Goal: Task Accomplishment & Management: Use online tool/utility

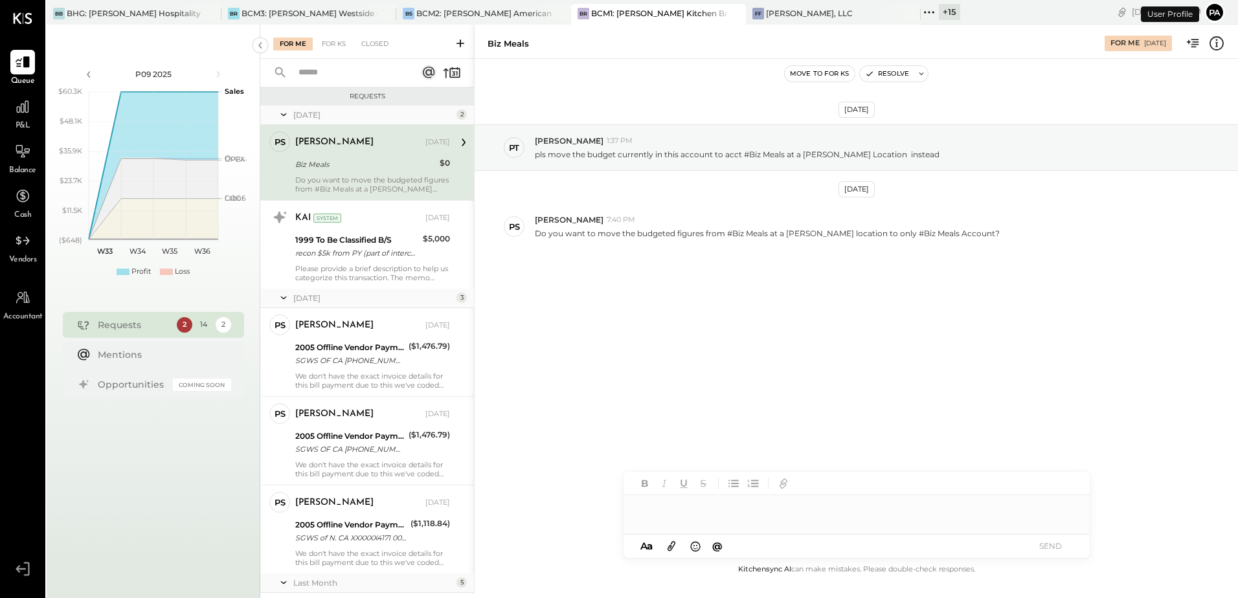
click at [1214, 16] on button "Pa" at bounding box center [1215, 12] width 21 height 21
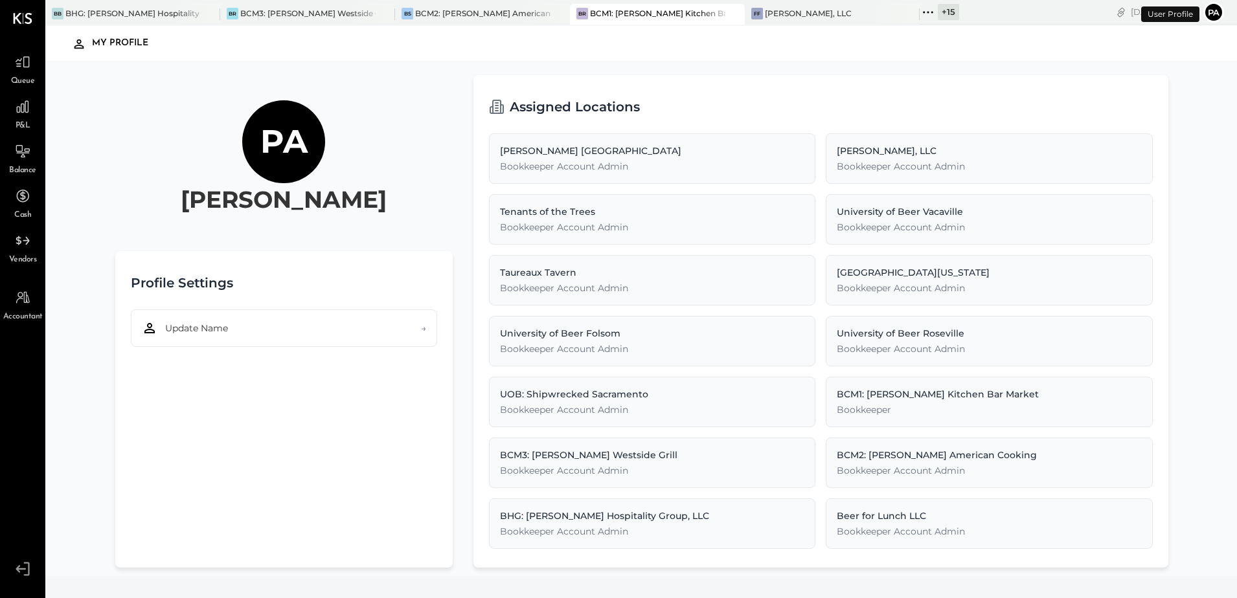
click at [1213, 14] on button "Pa" at bounding box center [1213, 12] width 21 height 21
click at [297, 67] on div "Pa Parth Shah Profile Settings Update Name → Assigned Locations Greco Burlingto…" at bounding box center [641, 319] width 1193 height 514
click at [8, 75] on div "Queue" at bounding box center [23, 69] width 38 height 38
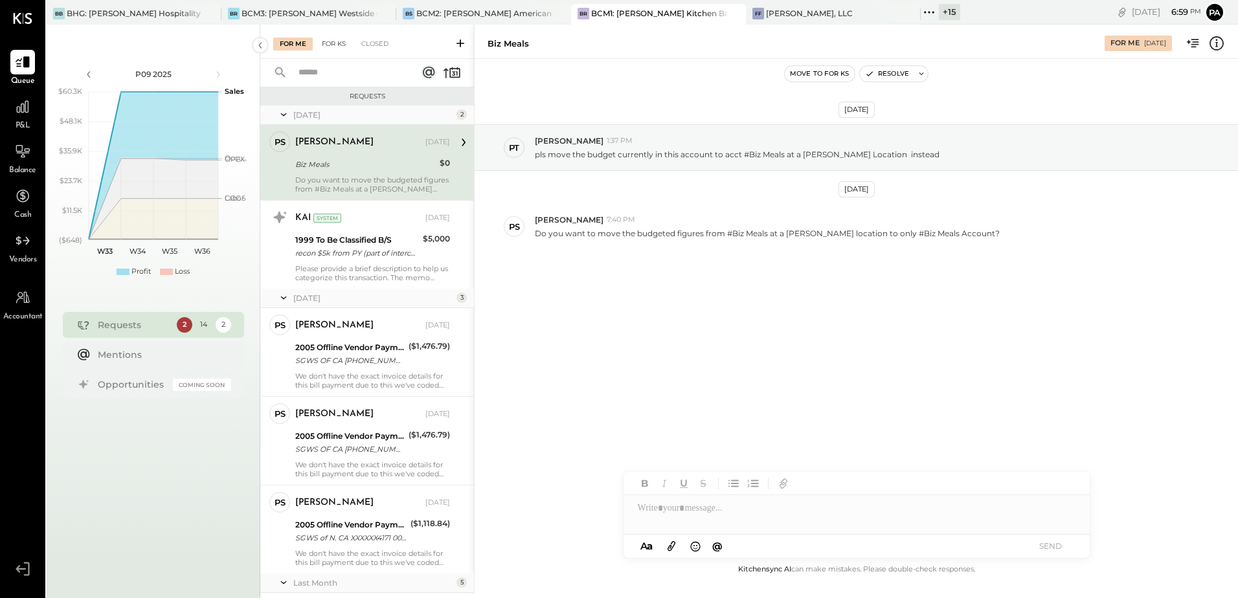
click at [337, 47] on div "For KS" at bounding box center [333, 44] width 37 height 13
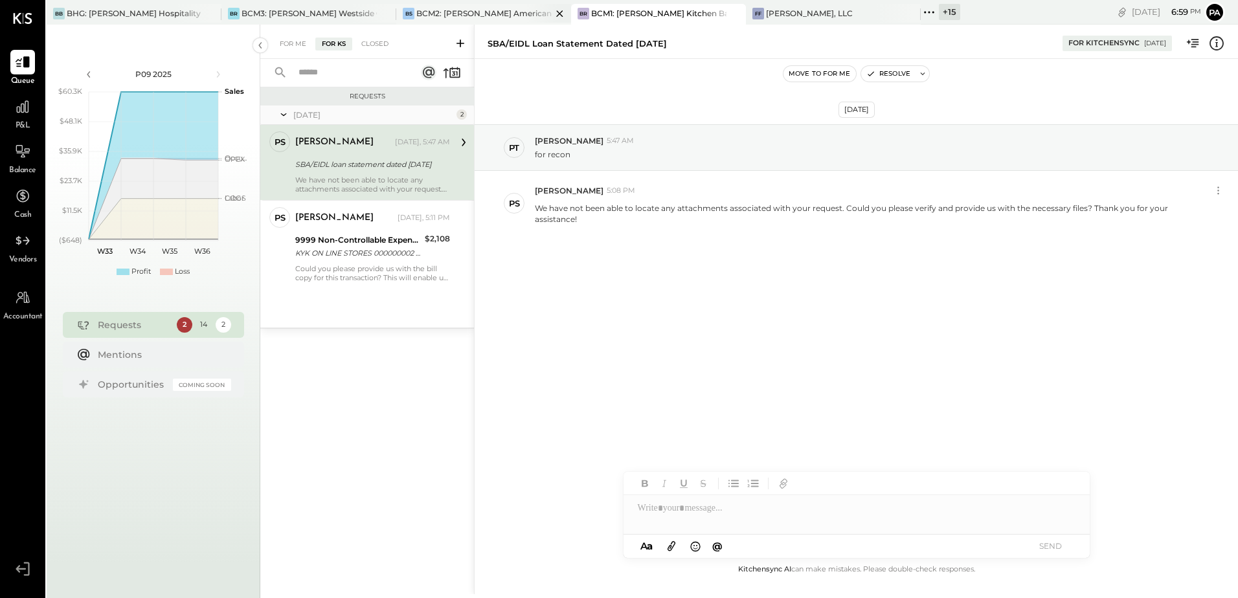
click at [477, 17] on div "BCM2: [PERSON_NAME] American Cooking" at bounding box center [483, 13] width 135 height 11
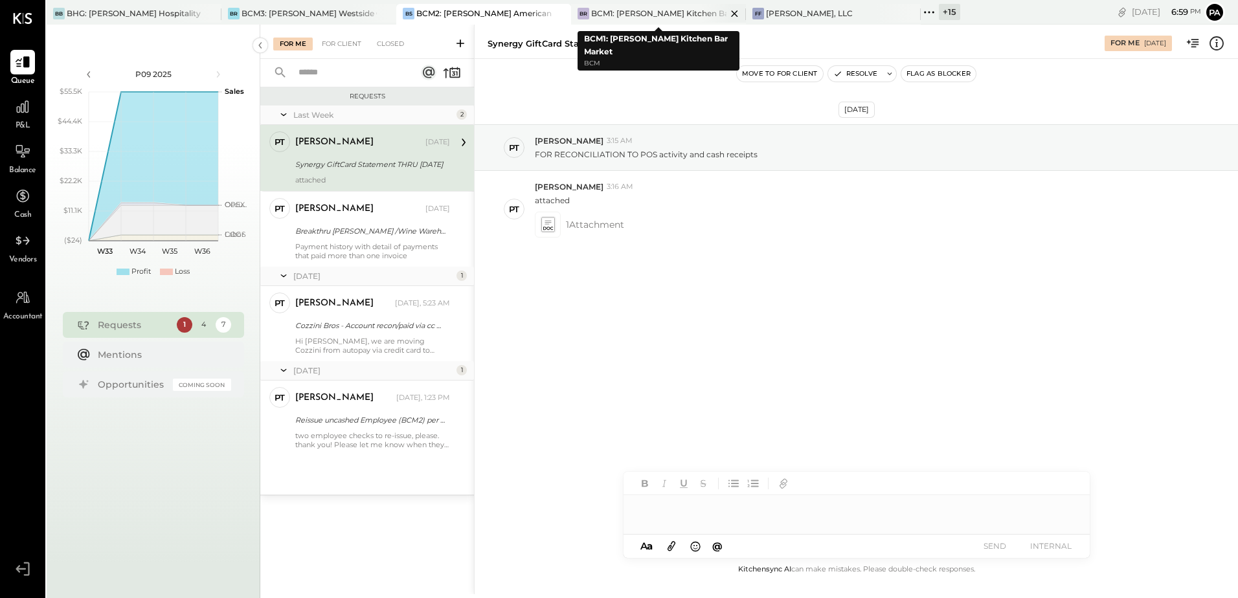
click at [630, 14] on div "BCM1: [PERSON_NAME] Kitchen Bar Market" at bounding box center [658, 13] width 135 height 11
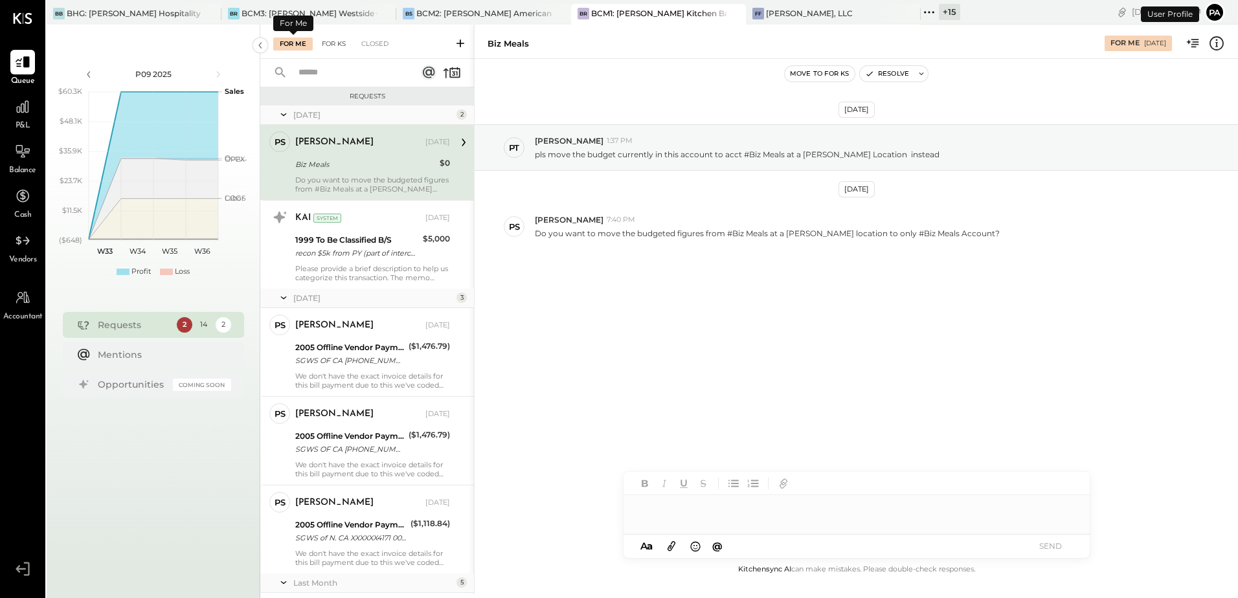
click at [339, 43] on div "For KS" at bounding box center [333, 44] width 37 height 13
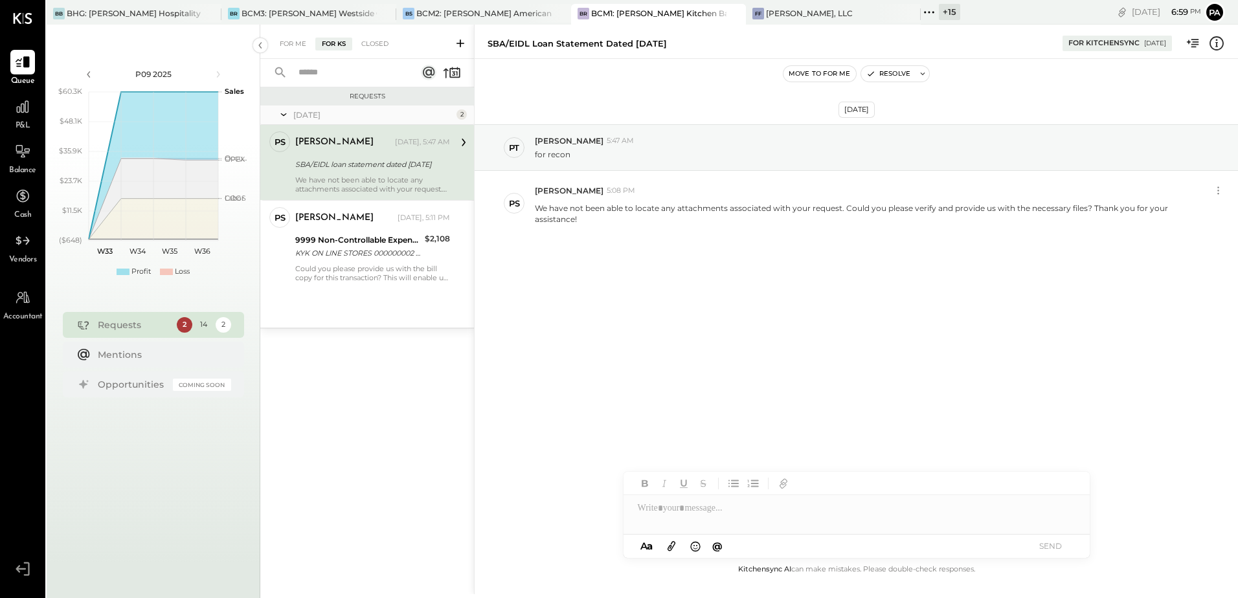
click at [341, 374] on div "Requests Today 2 PS Parth Shah Accountant Parth Shah Today, 5:47 AM SBA/EIDL lo…" at bounding box center [367, 324] width 214 height 475
click at [299, 49] on div "For Me" at bounding box center [293, 44] width 40 height 13
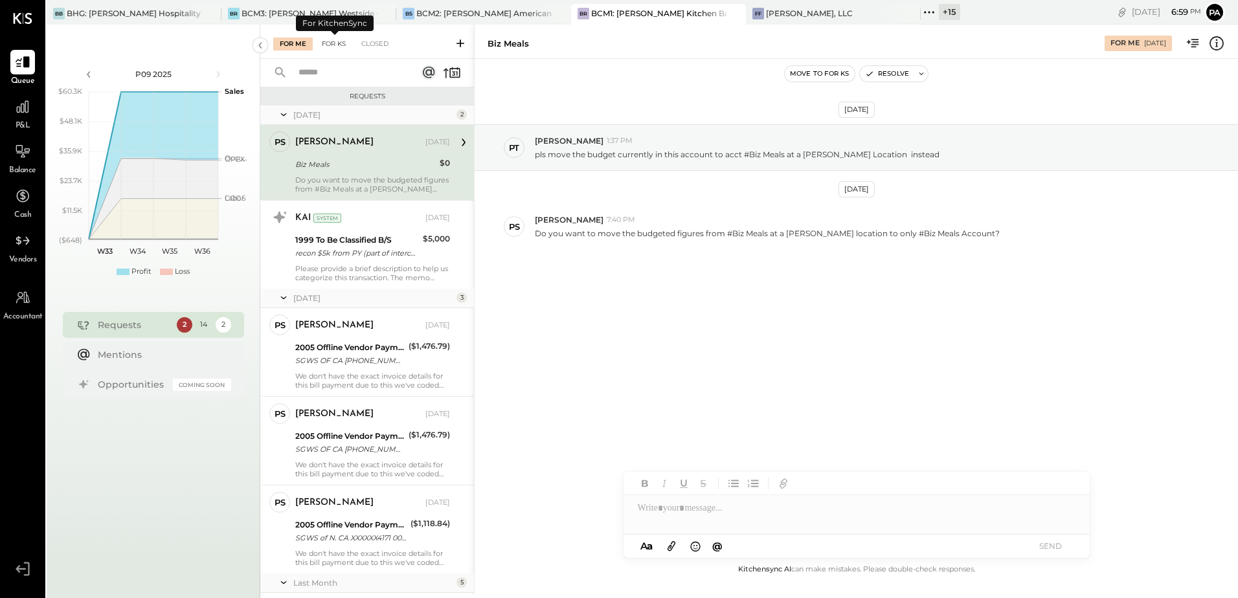
click at [335, 43] on div "For KS" at bounding box center [333, 44] width 37 height 13
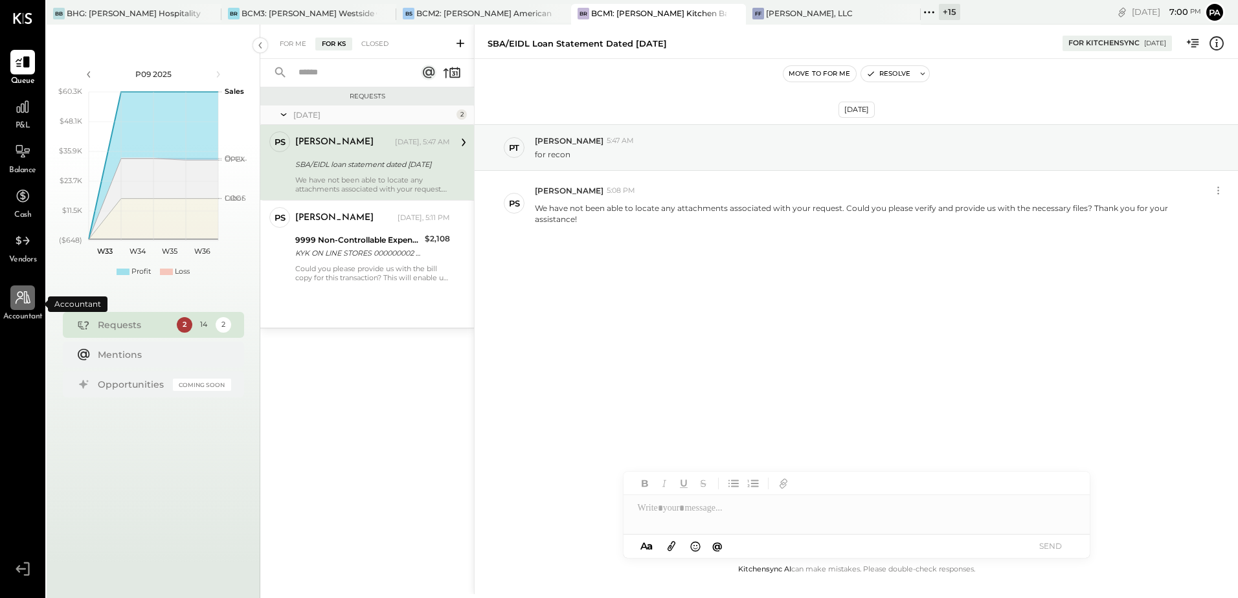
click at [18, 296] on icon at bounding box center [23, 297] width 15 height 13
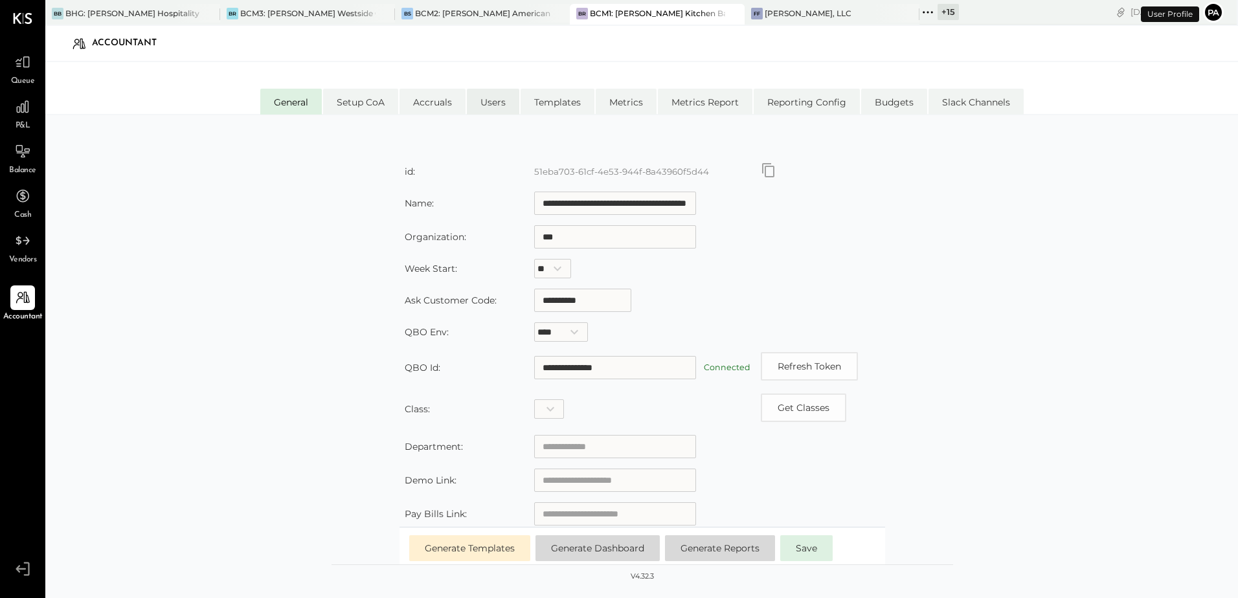
click at [486, 105] on li "Users" at bounding box center [493, 102] width 52 height 26
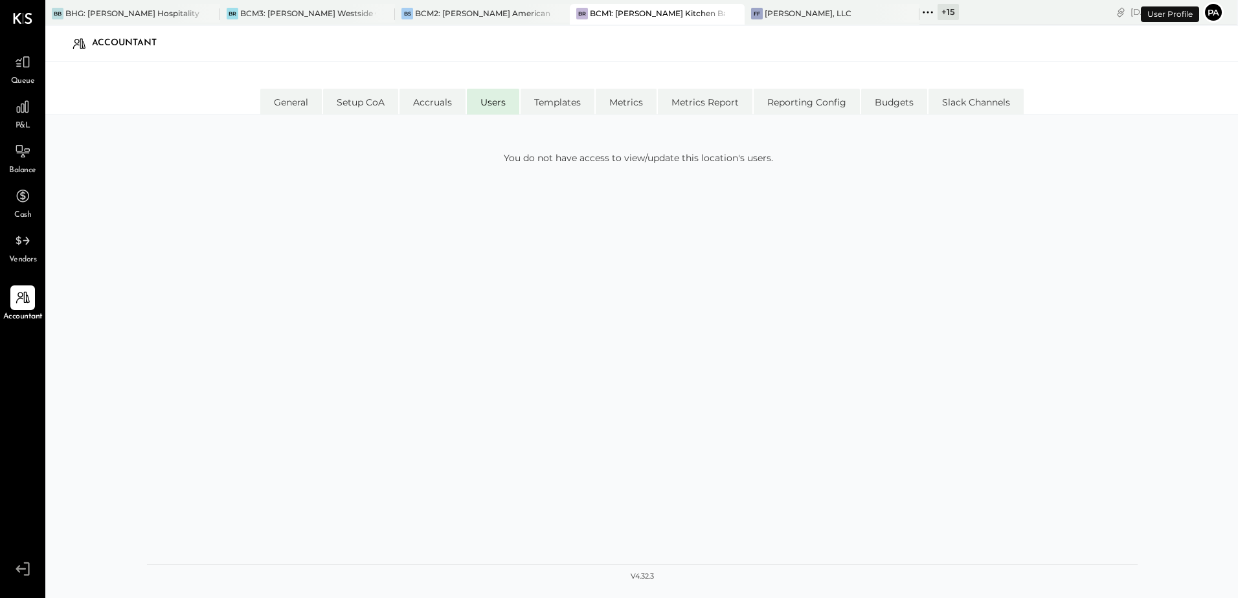
click at [1212, 9] on button "Pa" at bounding box center [1213, 12] width 21 height 21
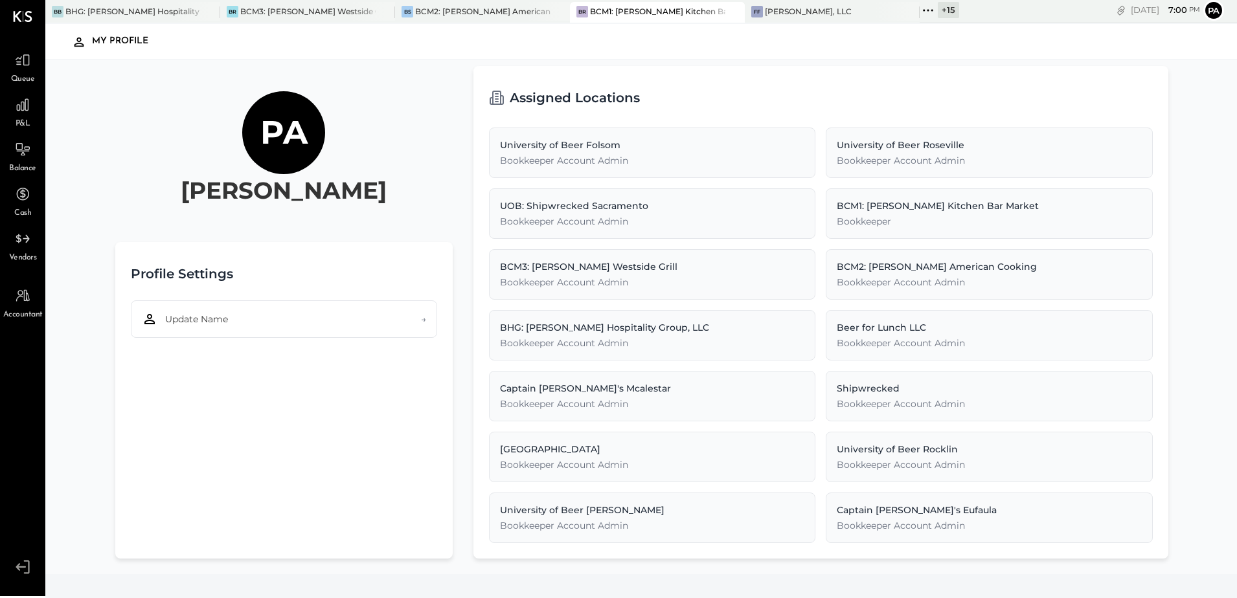
scroll to position [3, 0]
click at [26, 567] on icon at bounding box center [21, 567] width 10 height 8
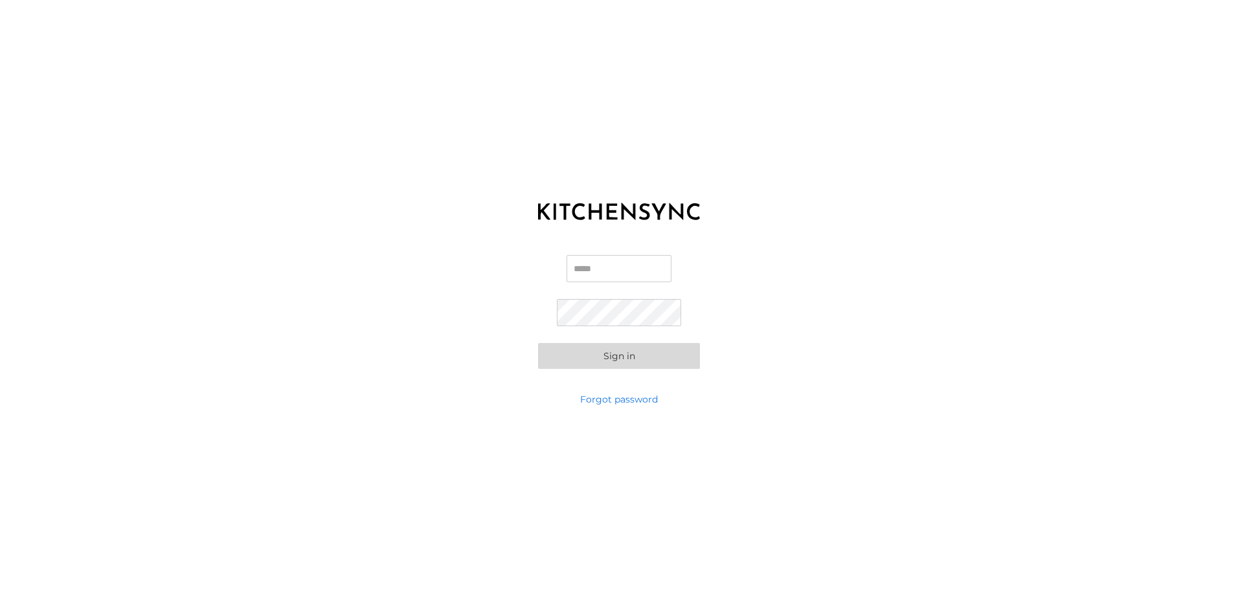
type input "**********"
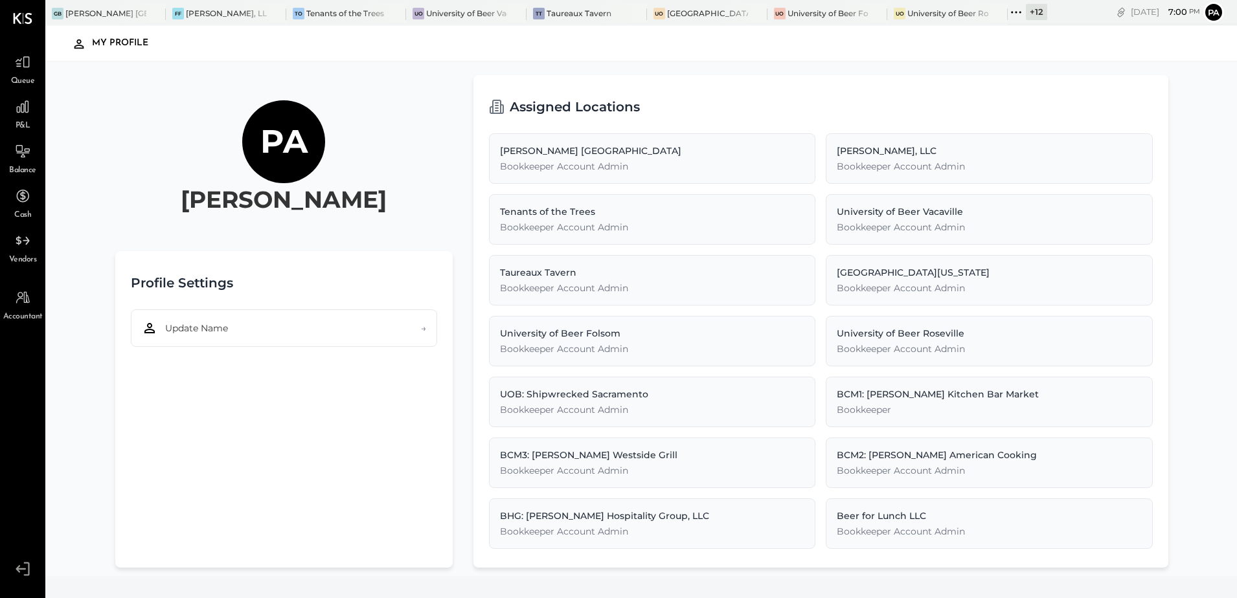
click at [1222, 5] on div "Pa" at bounding box center [1213, 12] width 21 height 21
click at [19, 568] on icon at bounding box center [21, 569] width 10 height 8
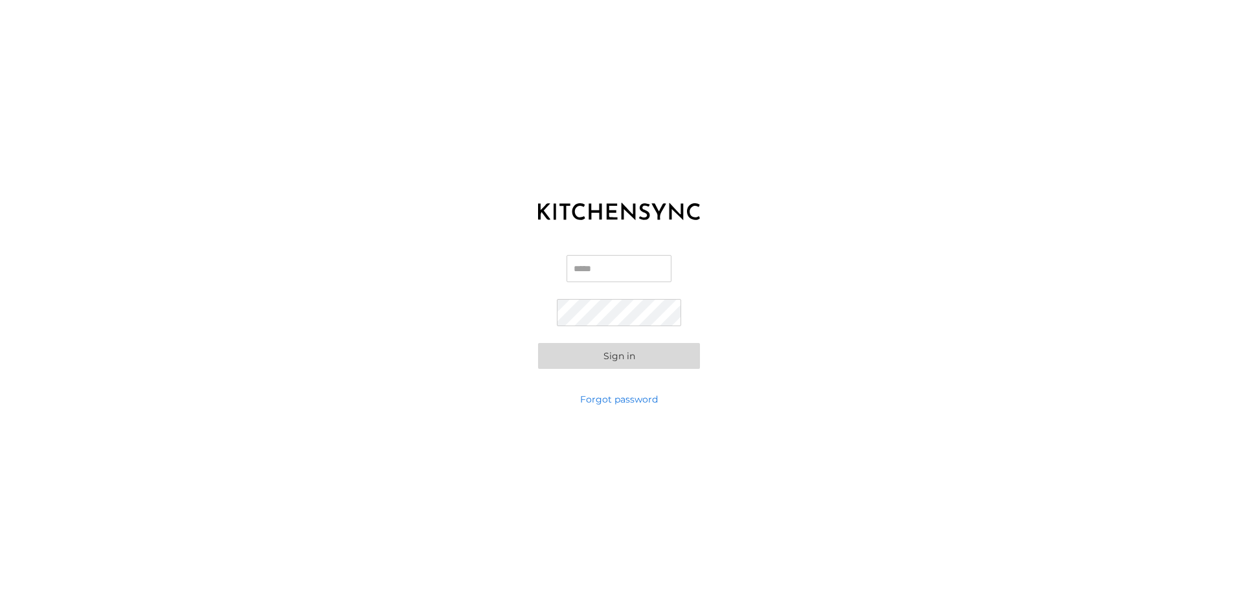
type input "**********"
click at [591, 271] on input "**********" at bounding box center [619, 268] width 124 height 27
click at [610, 276] on input "Email" at bounding box center [619, 268] width 124 height 27
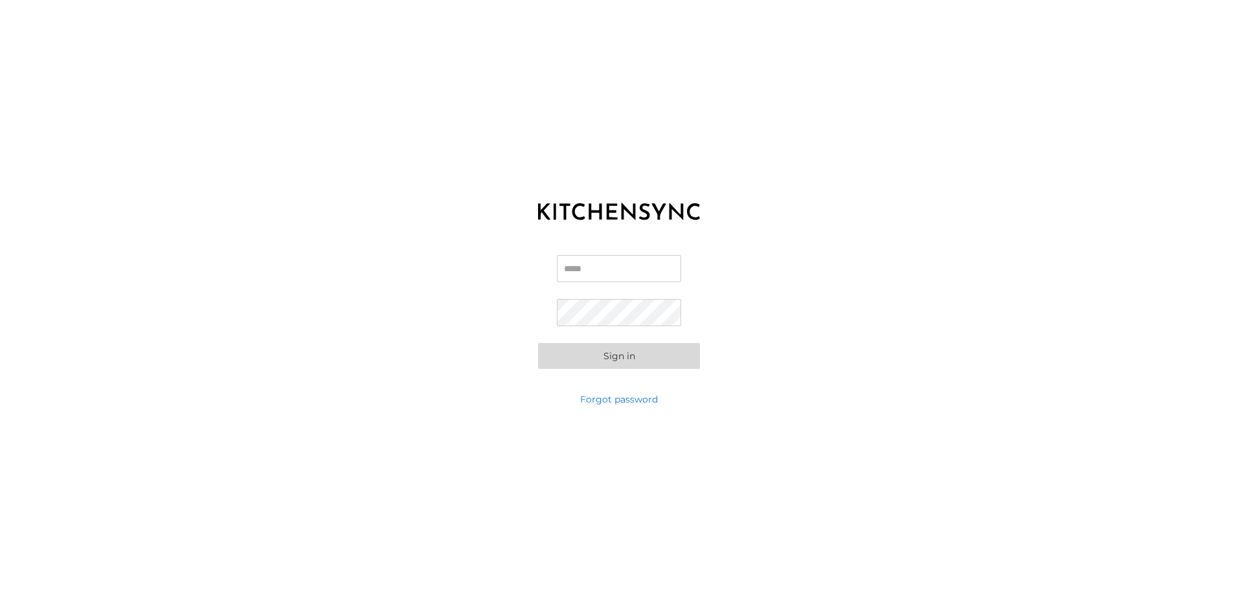
paste input "**********"
type input "**********"
click at [607, 298] on form "**********" at bounding box center [619, 312] width 162 height 114
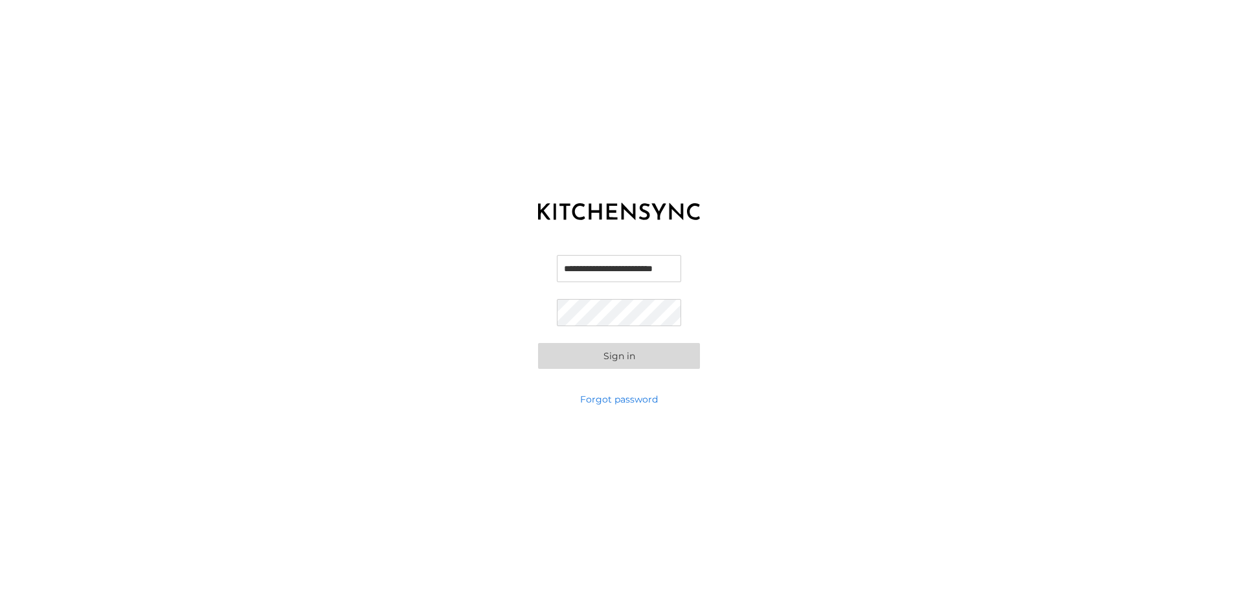
click at [632, 360] on button "Sign in" at bounding box center [619, 356] width 162 height 26
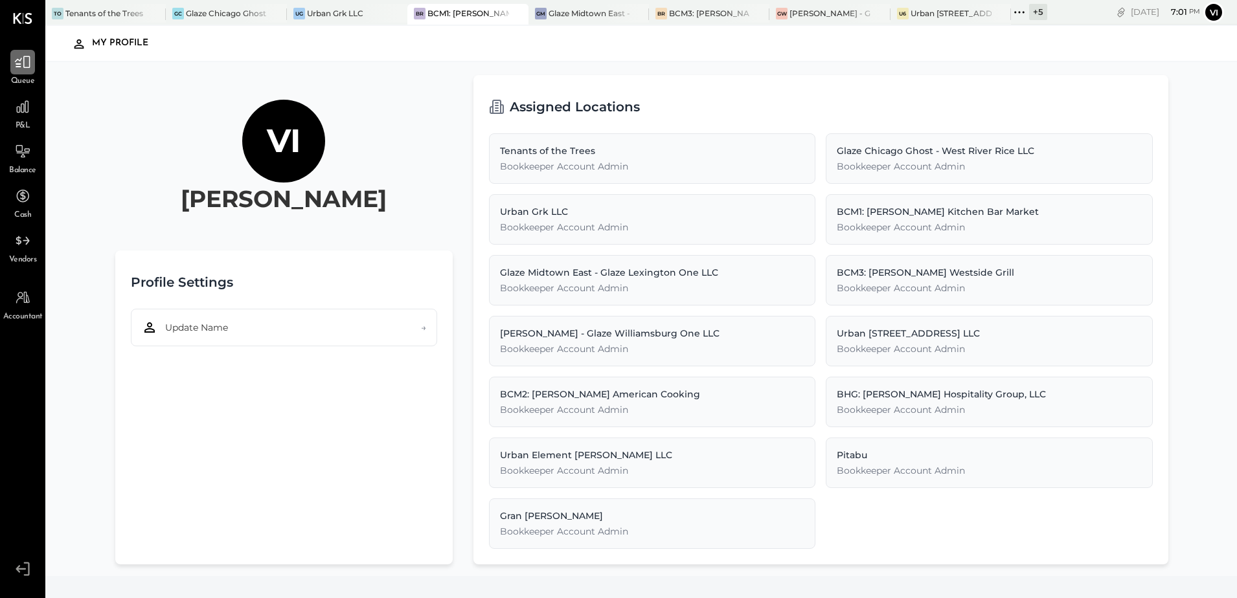
click at [33, 65] on div at bounding box center [22, 62] width 25 height 25
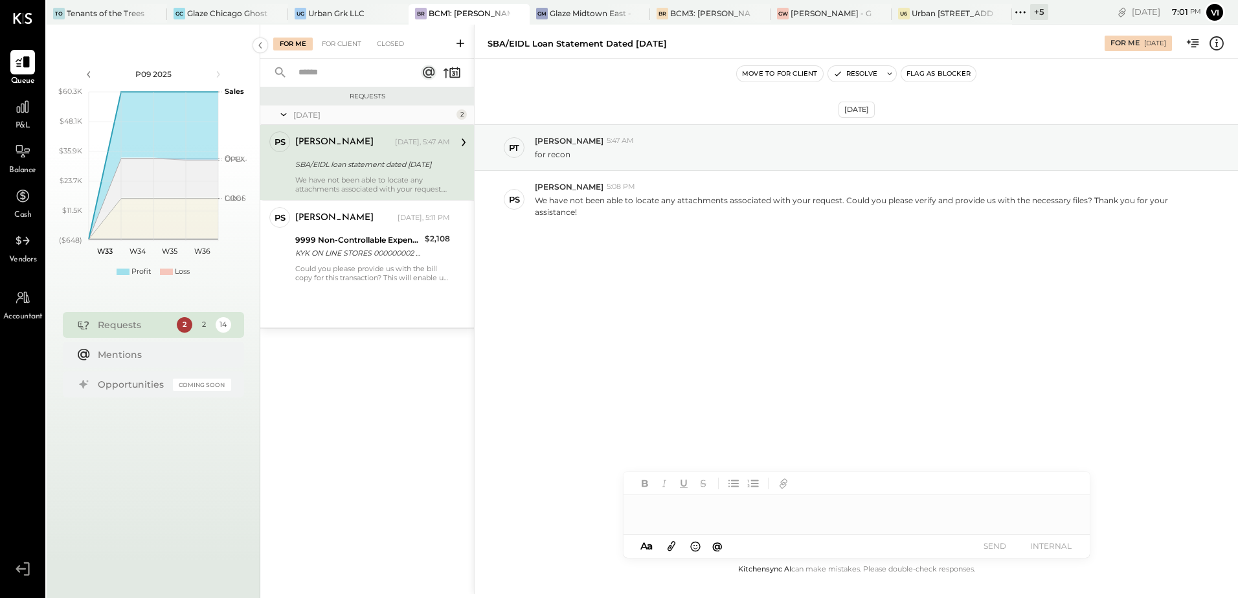
click at [1013, 10] on icon at bounding box center [1020, 12] width 17 height 17
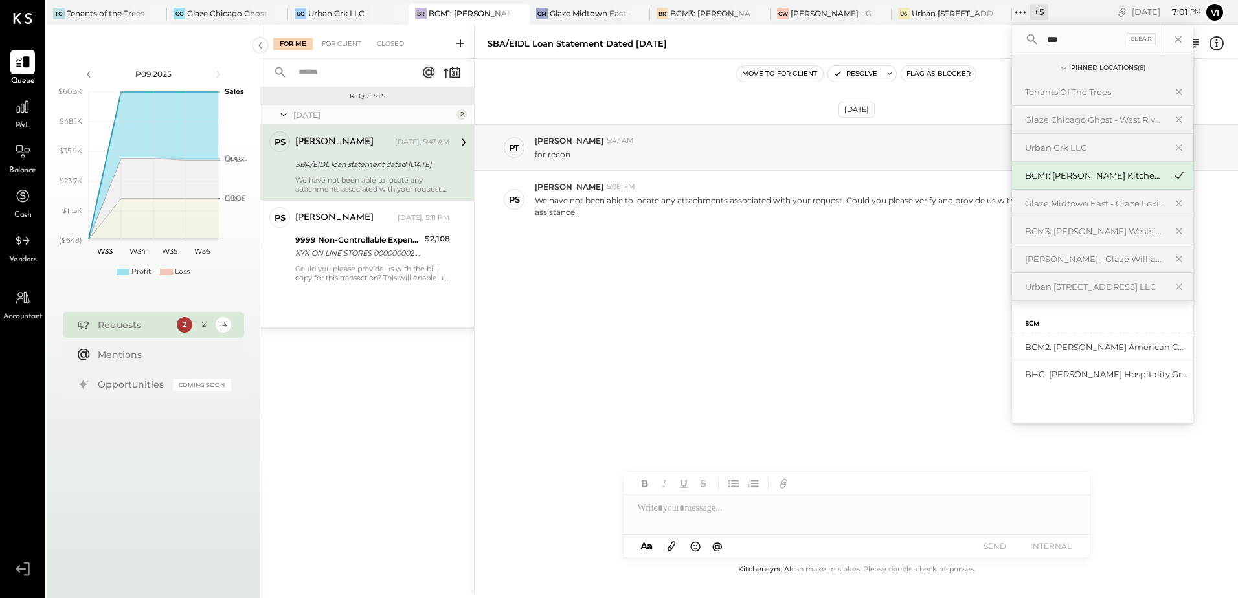
type input "***"
click at [1078, 181] on div "BCM1: [PERSON_NAME] Kitchen Bar Market" at bounding box center [1095, 176] width 140 height 12
click at [154, 12] on icon at bounding box center [156, 14] width 16 height 16
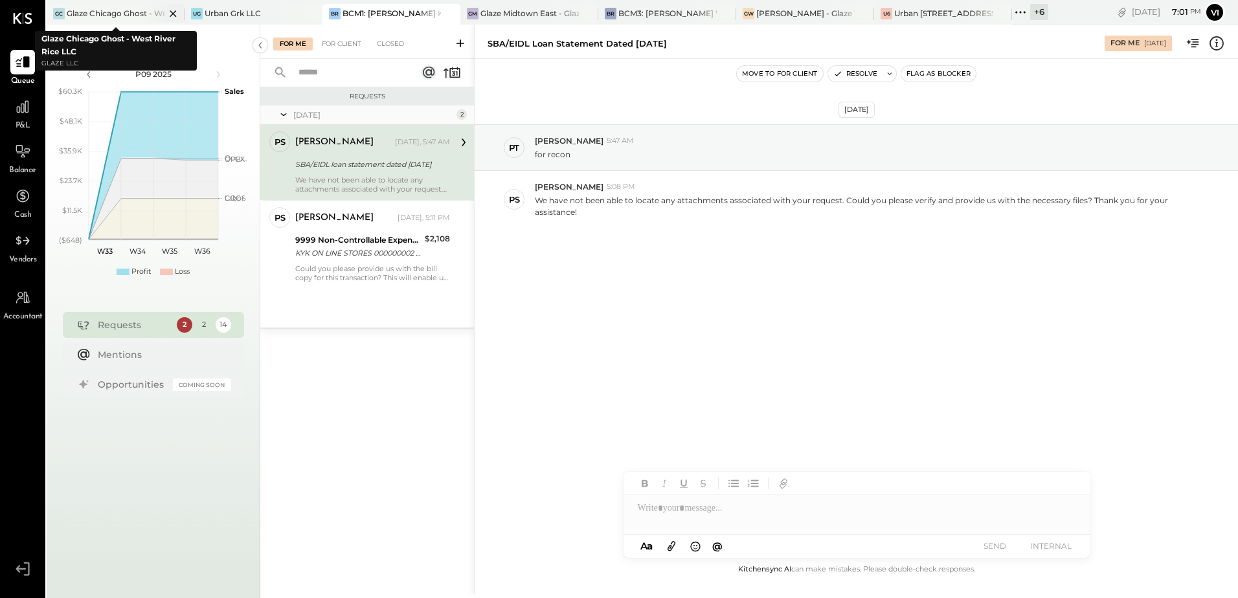
click at [171, 12] on icon at bounding box center [173, 13] width 6 height 6
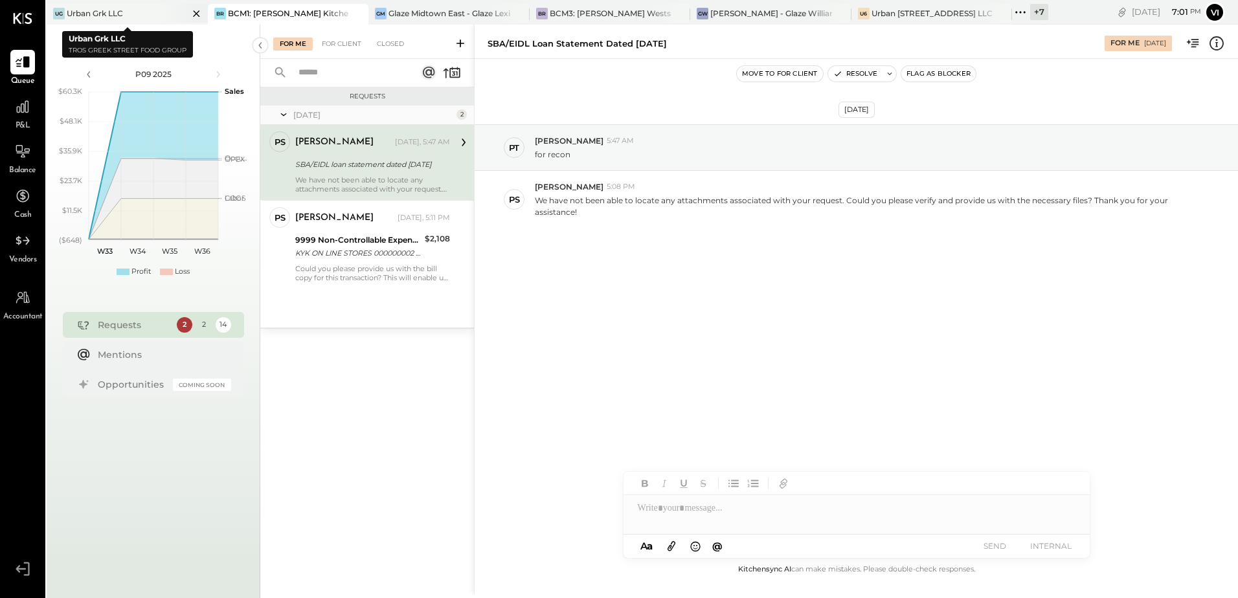
click at [192, 17] on icon at bounding box center [196, 14] width 16 height 16
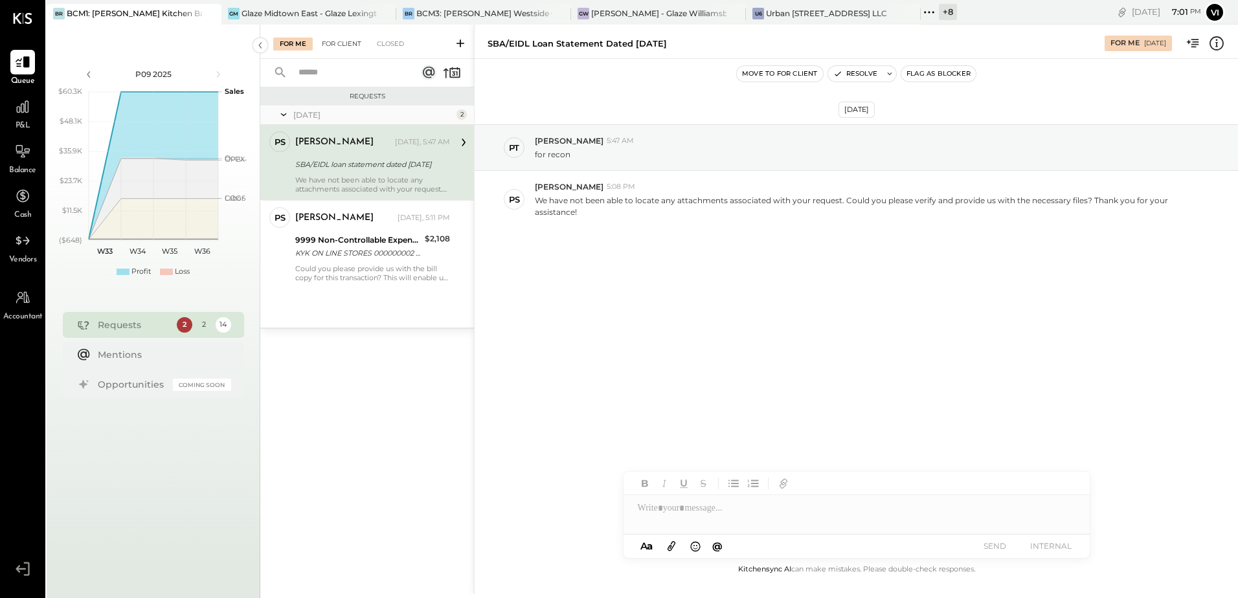
click at [342, 43] on div "For Client" at bounding box center [341, 44] width 52 height 13
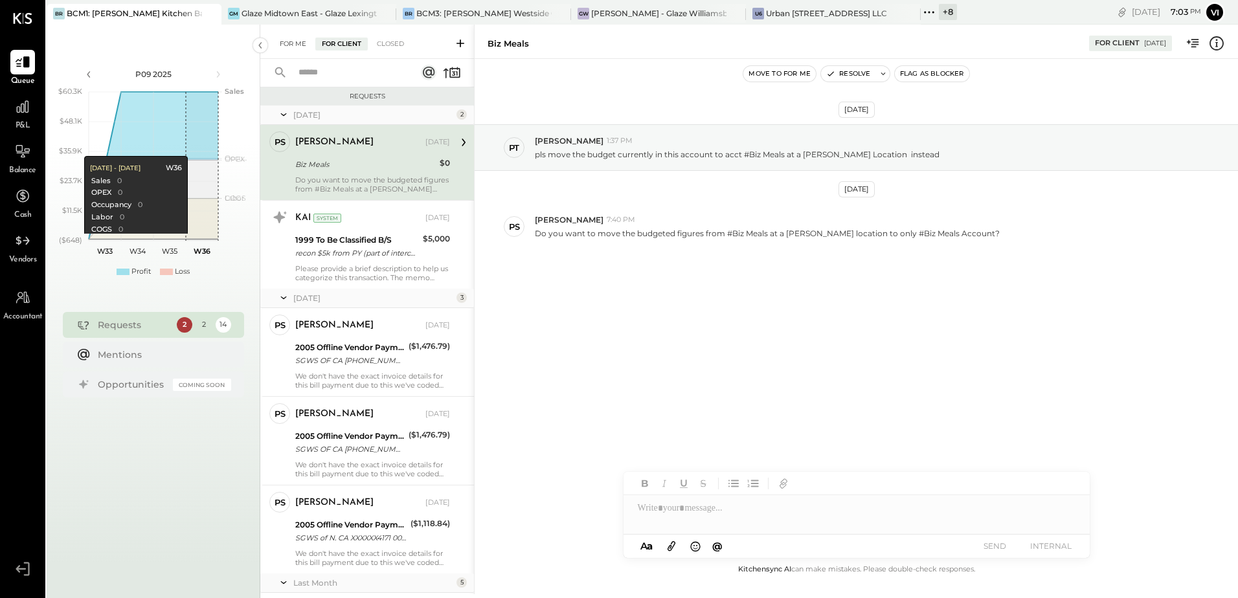
click at [294, 46] on div "For Me" at bounding box center [293, 44] width 40 height 13
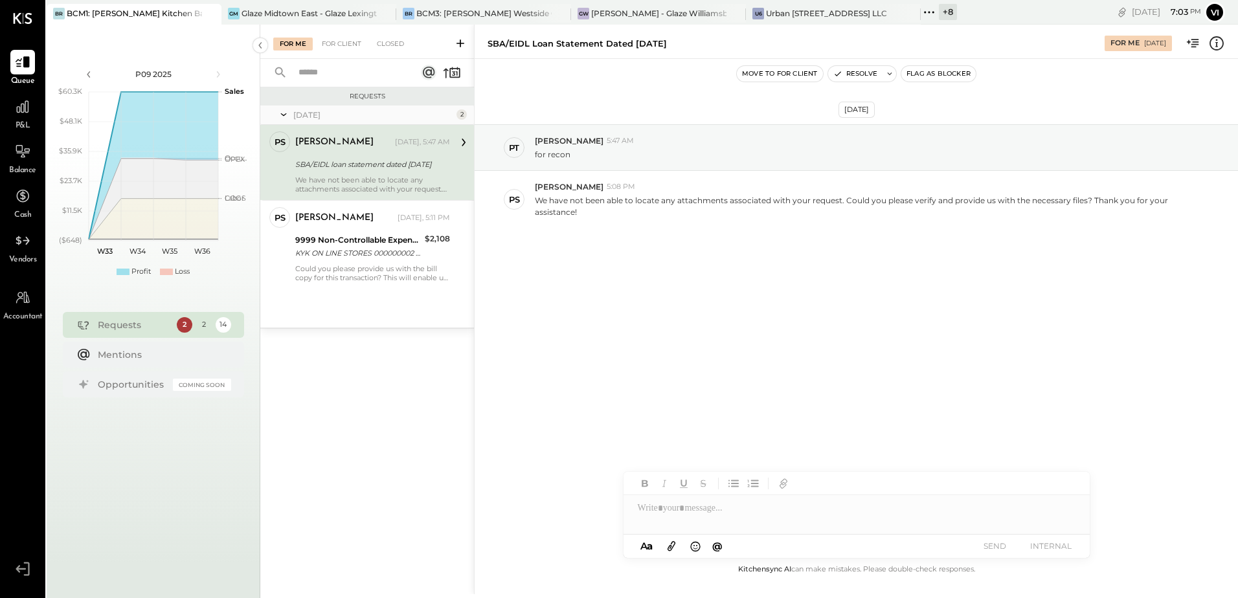
click at [774, 74] on button "Move to for client" at bounding box center [780, 74] width 86 height 16
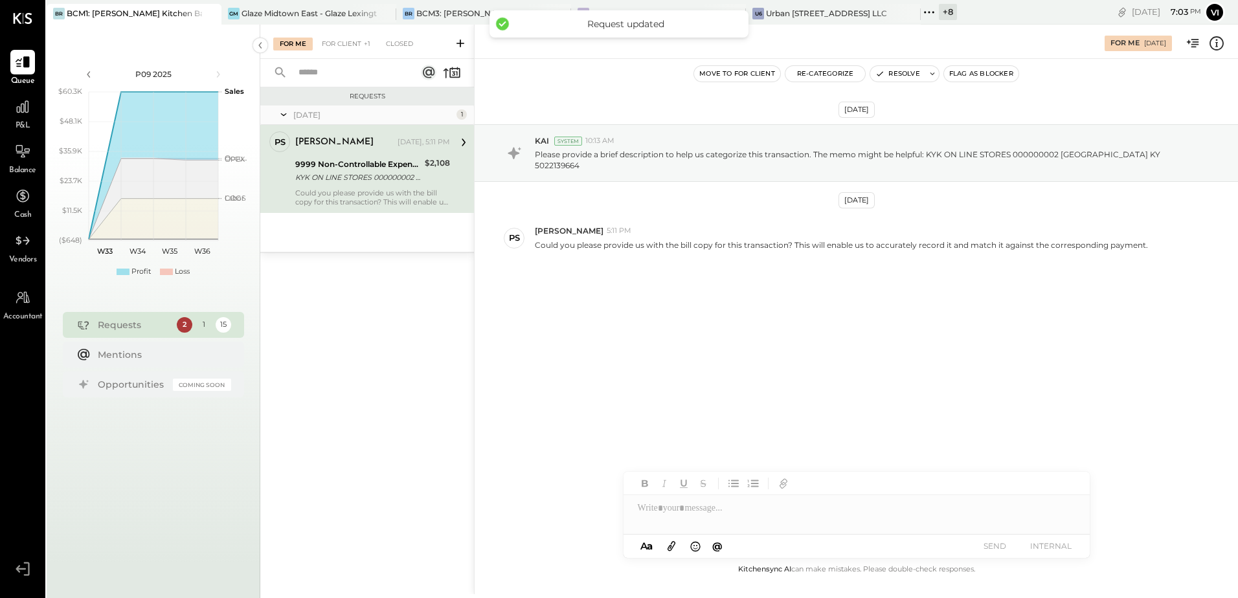
click at [737, 72] on button "Move to for client" at bounding box center [737, 74] width 86 height 16
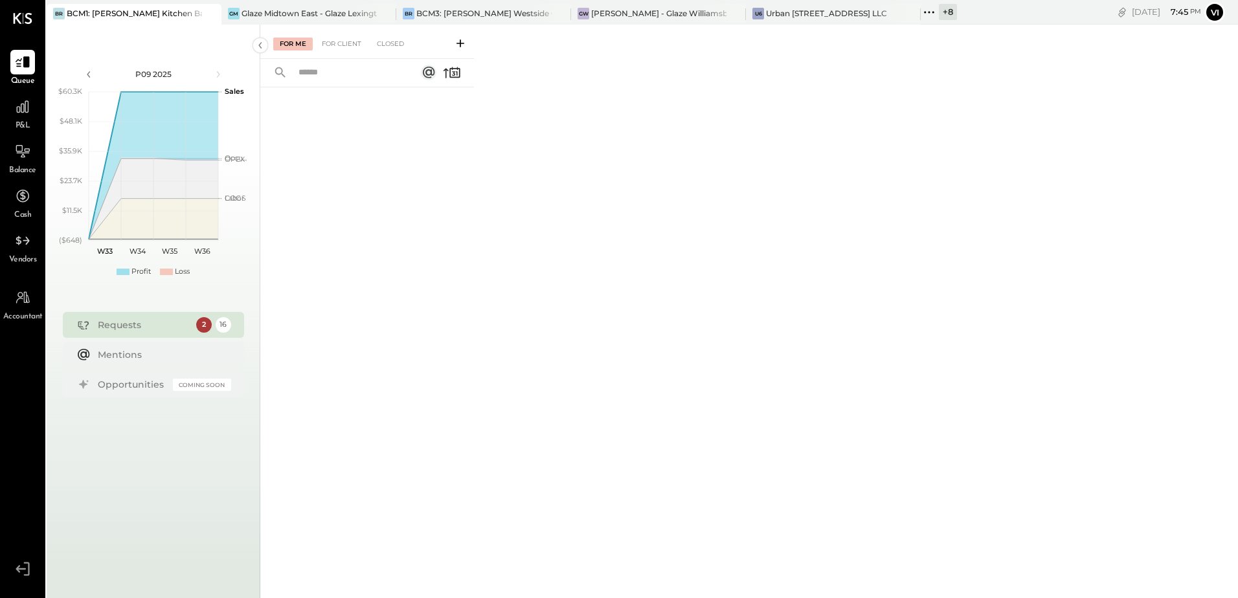
click at [936, 11] on icon at bounding box center [929, 12] width 17 height 17
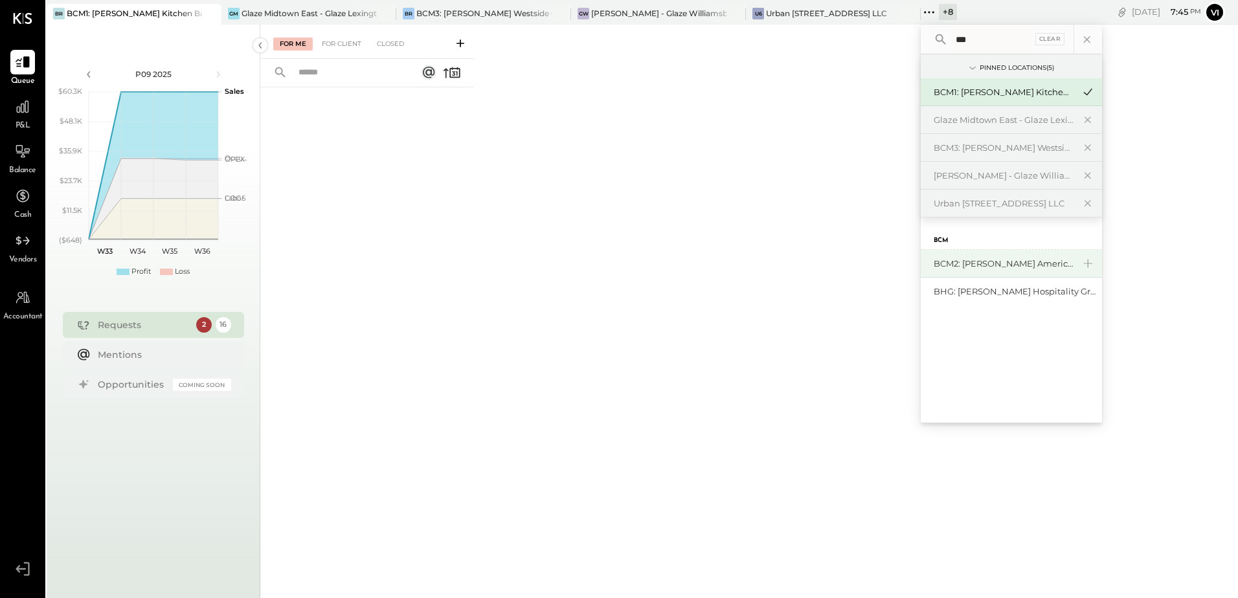
click at [1007, 266] on div "BCM2: [PERSON_NAME] American Cooking" at bounding box center [1004, 264] width 140 height 12
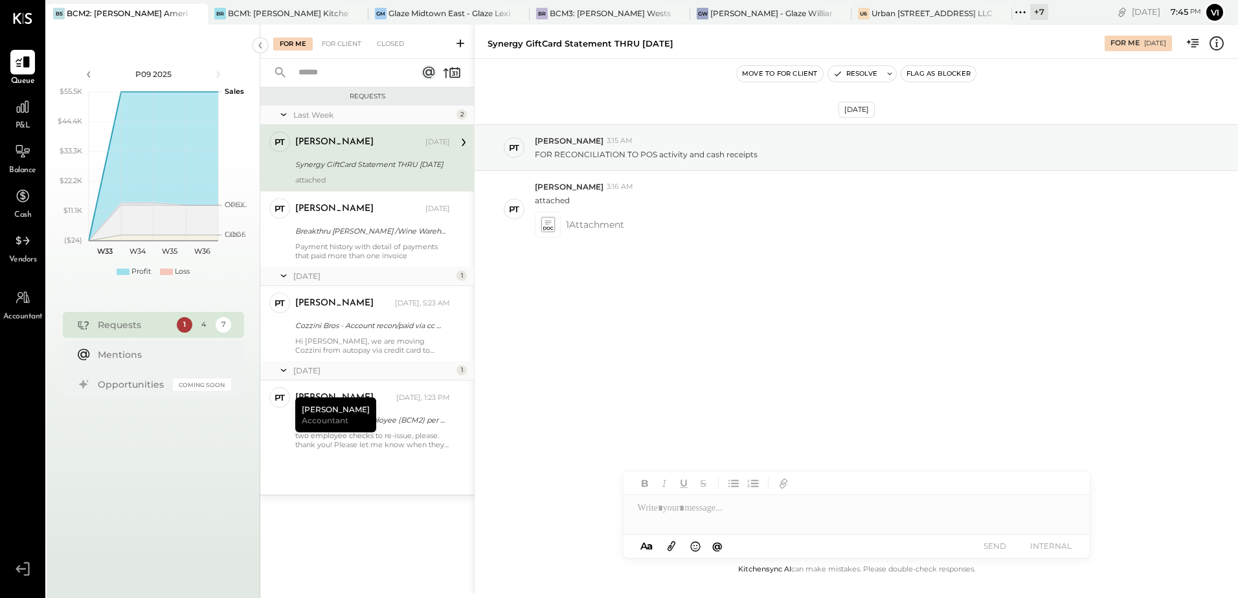
click at [362, 528] on div "Requests Last Week 2 PT [PERSON_NAME] Accountant [PERSON_NAME] [DATE] Synergy G…" at bounding box center [367, 324] width 214 height 475
click at [380, 420] on div "Reissue uncashed Employee (BCM2) per ADP refund" at bounding box center [370, 420] width 151 height 13
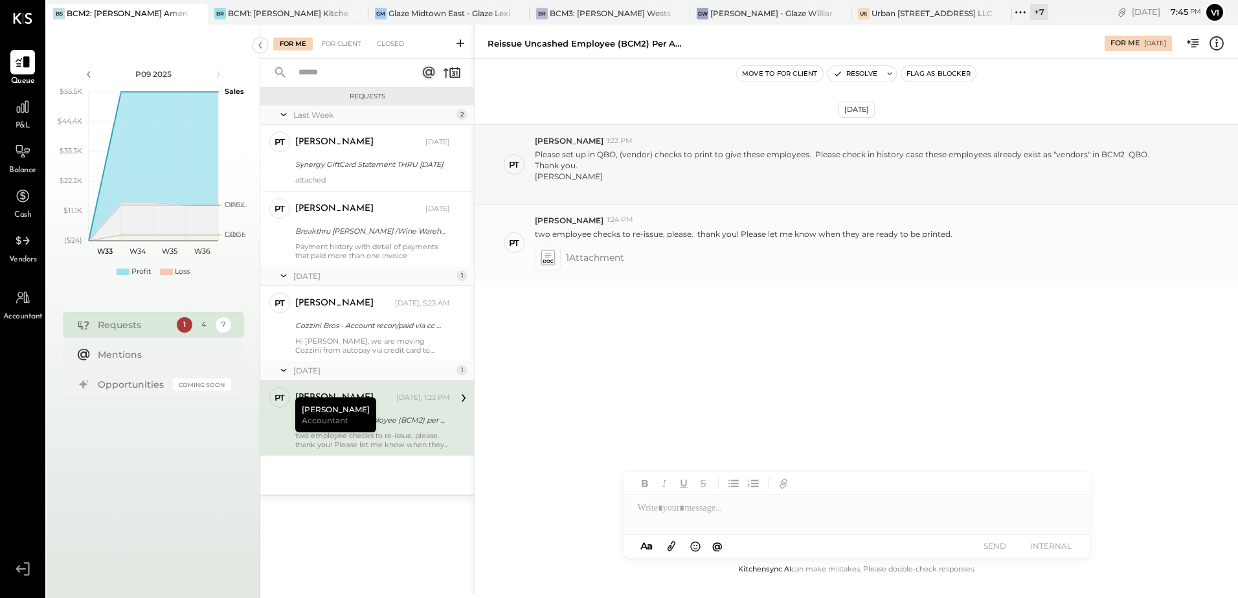
click at [551, 262] on icon at bounding box center [548, 261] width 10 height 3
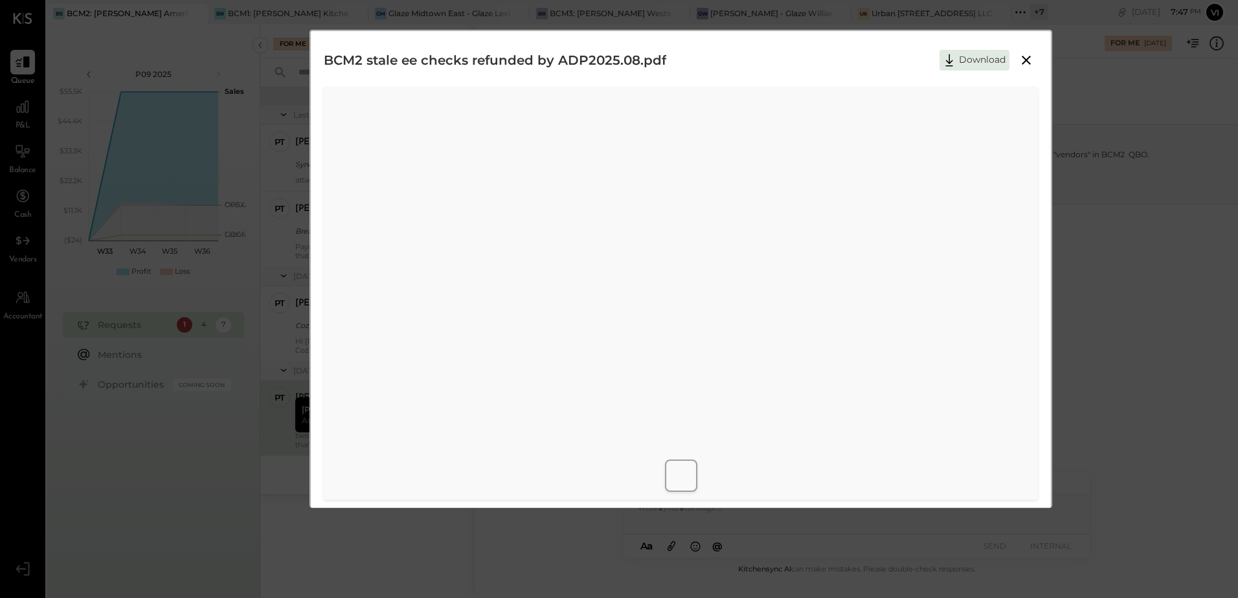
drag, startPoint x: 1027, startPoint y: 61, endPoint x: 1038, endPoint y: 61, distance: 11.7
click at [1027, 61] on icon at bounding box center [1026, 60] width 9 height 9
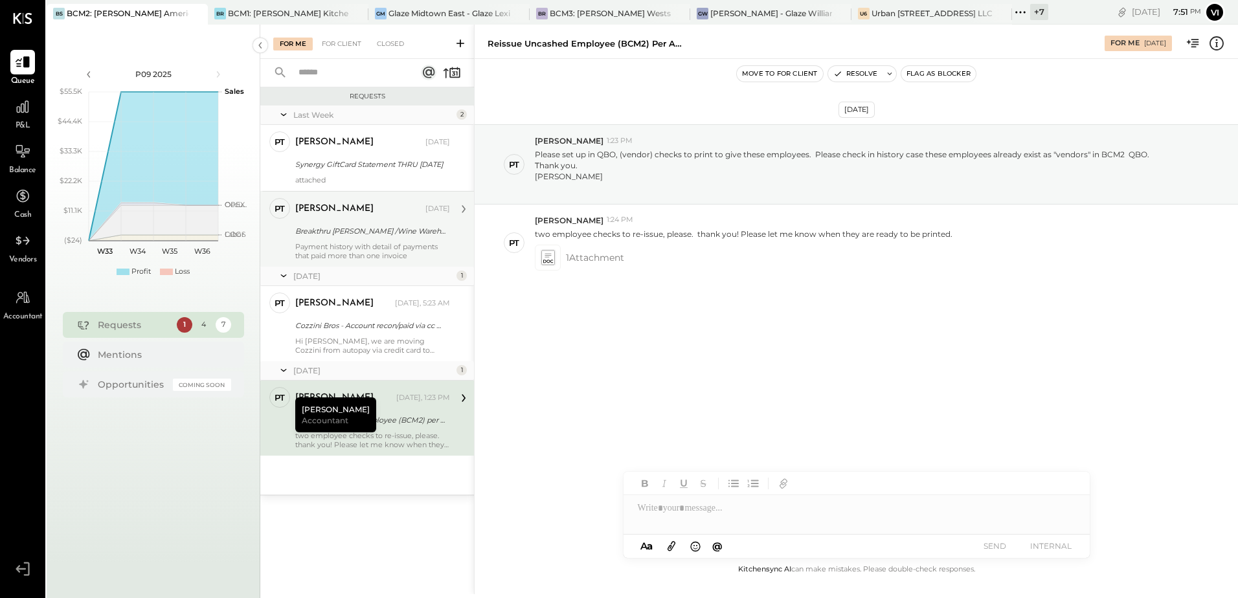
click at [356, 220] on div "[PERSON_NAME] [DATE] Breakthru [PERSON_NAME] /Wine Warehouse - vendor statement…" at bounding box center [372, 229] width 155 height 62
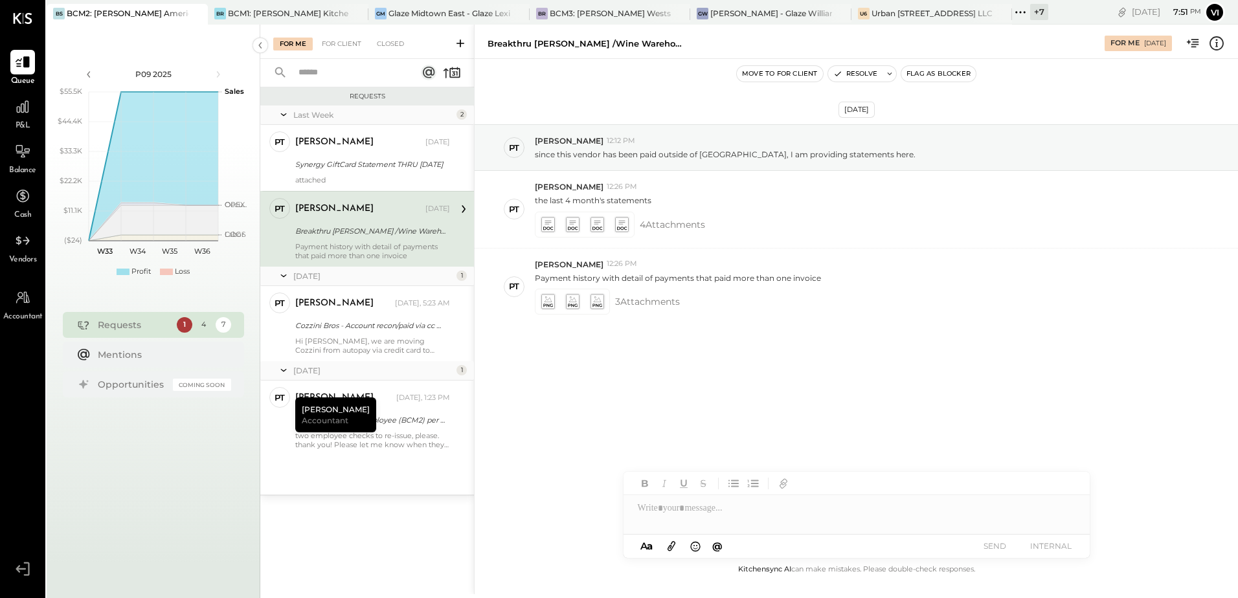
click at [575, 340] on div "[DATE] PT [PERSON_NAME] 12:12 PM since this vendor has been paid outside of [GE…" at bounding box center [857, 256] width 764 height 331
click at [547, 302] on icon at bounding box center [548, 301] width 14 height 15
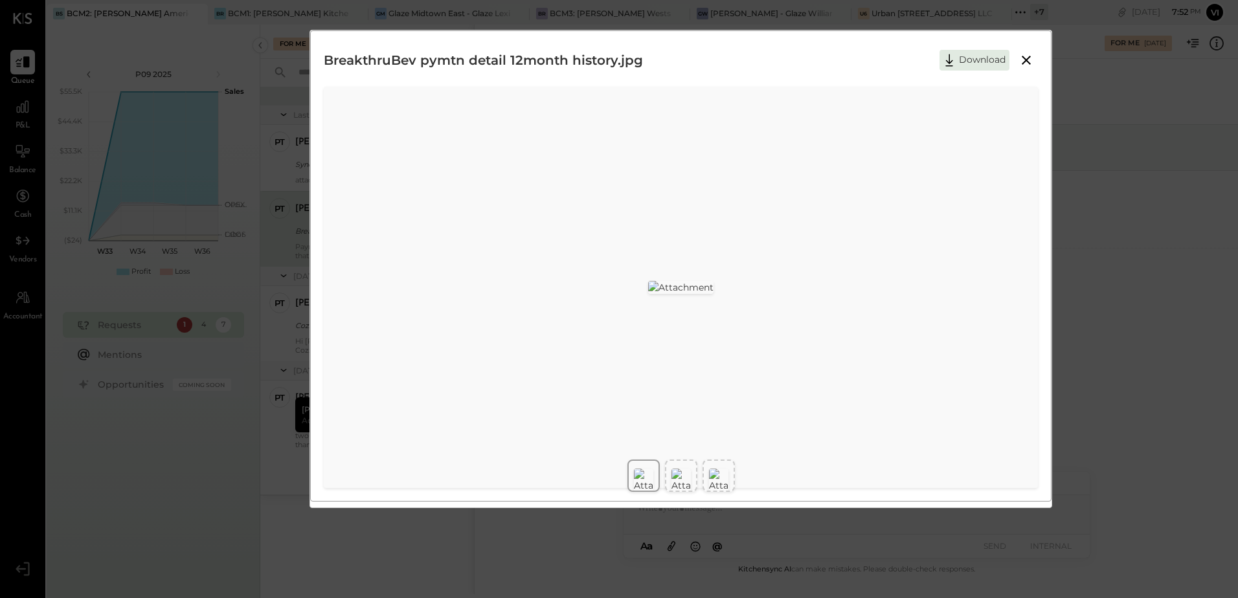
click at [649, 476] on img at bounding box center [643, 480] width 19 height 23
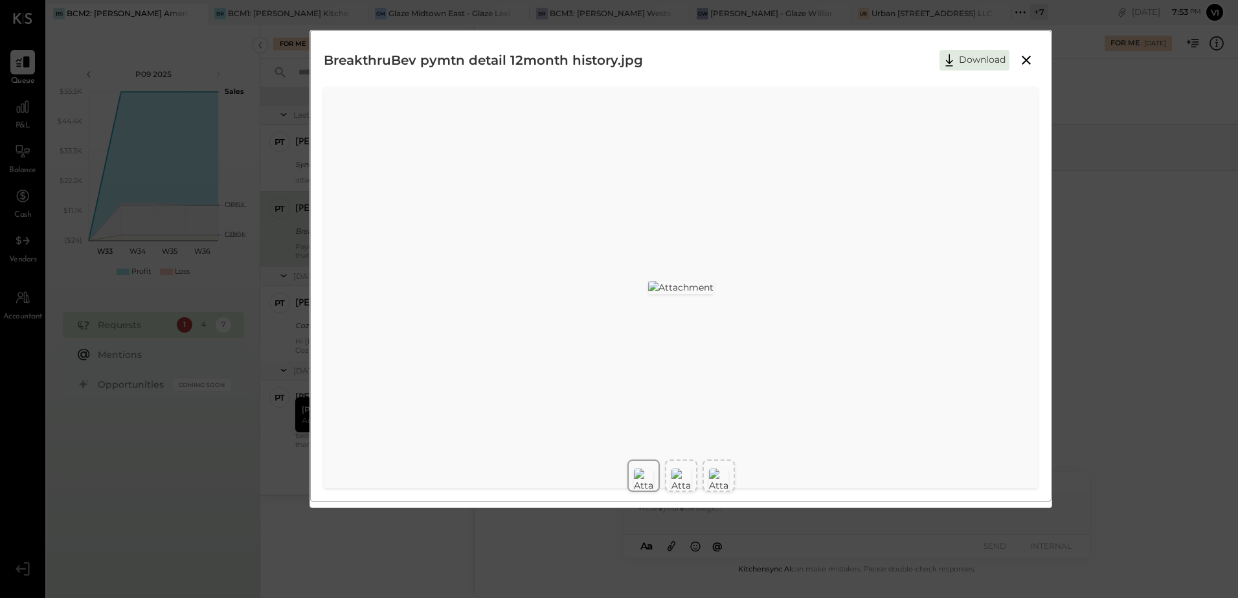
click at [1022, 62] on icon at bounding box center [1027, 60] width 16 height 16
